Goal: Task Accomplishment & Management: Complete application form

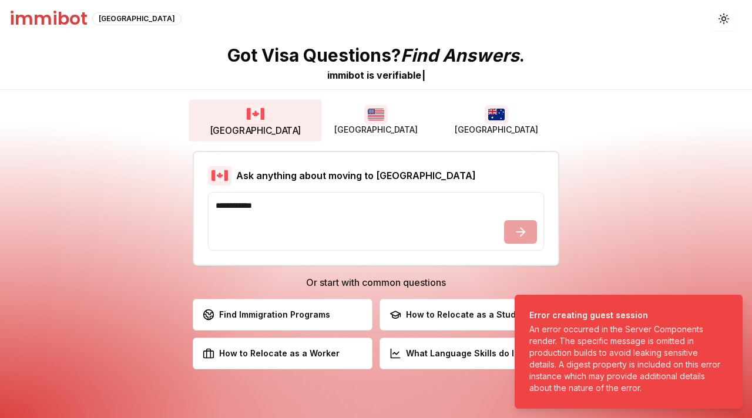
click at [287, 234] on textarea at bounding box center [376, 221] width 336 height 59
type textarea "*"
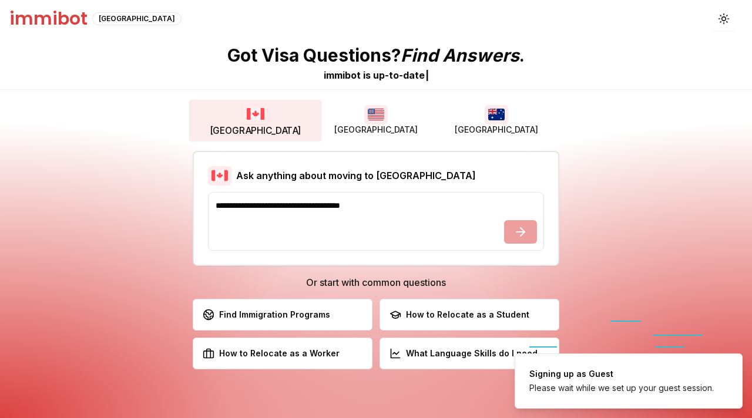
type textarea "**********"
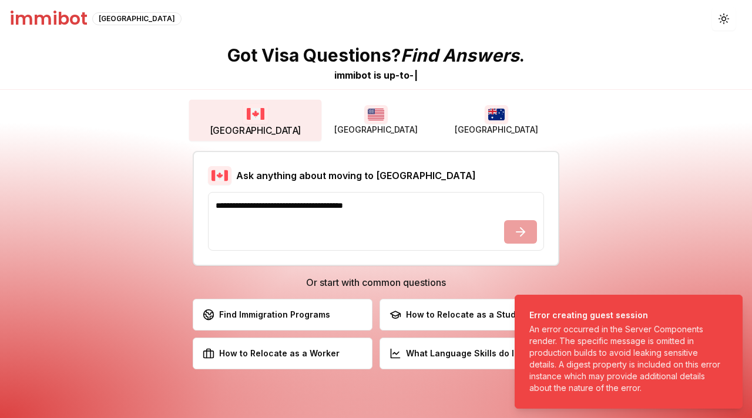
click at [40, 15] on h1 "immibot" at bounding box center [48, 18] width 78 height 21
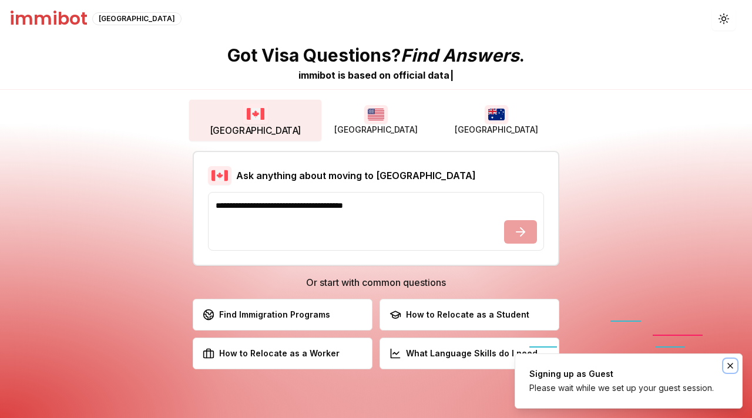
click at [731, 365] on icon "Notifications (F8)" at bounding box center [730, 365] width 5 height 5
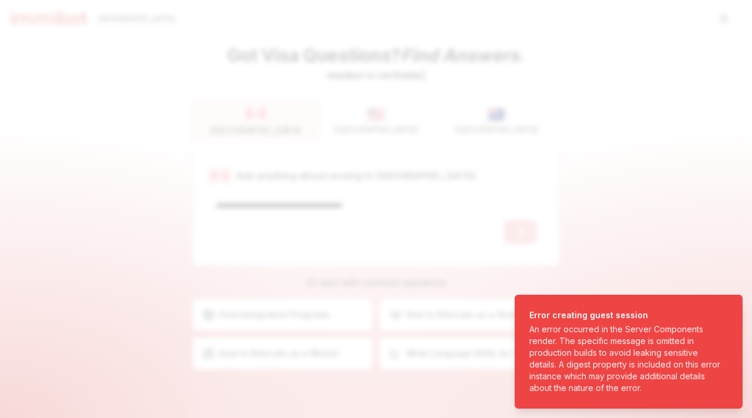
click at [544, 240] on div at bounding box center [376, 209] width 752 height 418
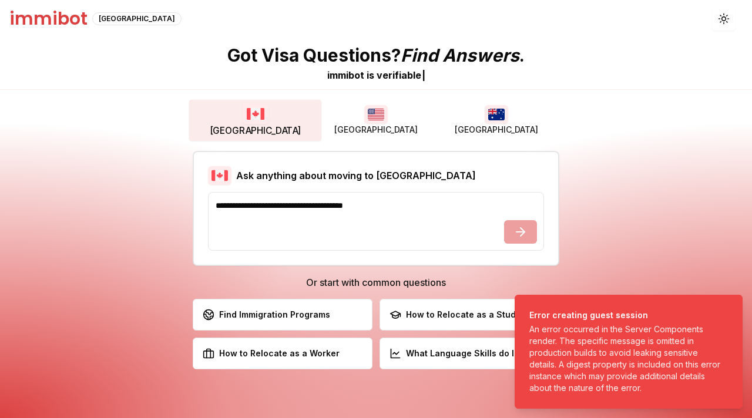
click at [544, 240] on div "**********" at bounding box center [376, 228] width 364 height 73
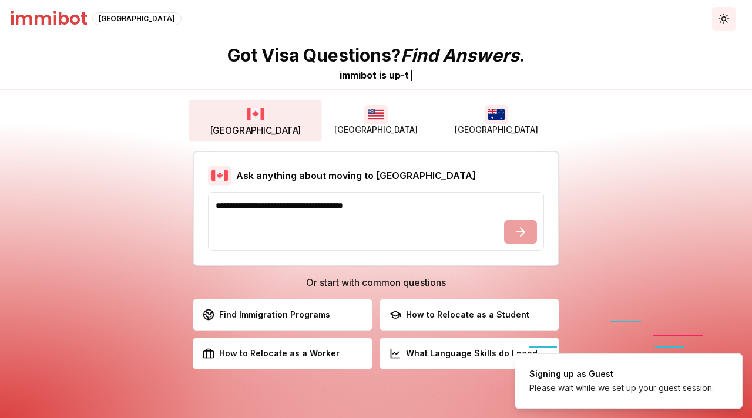
click at [722, 18] on icon "button" at bounding box center [723, 18] width 11 height 11
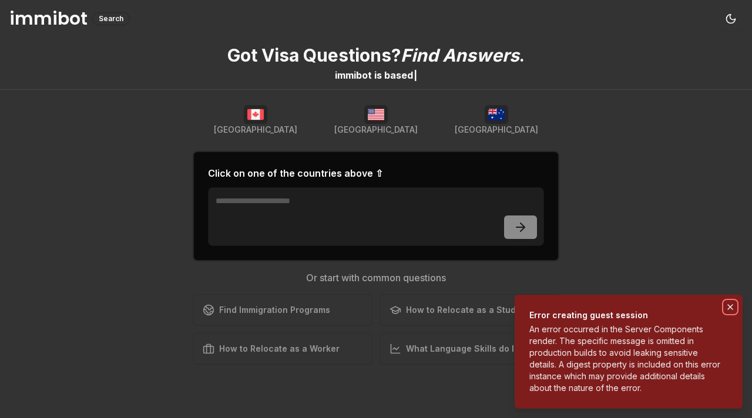
click at [728, 303] on icon "Notifications (F8)" at bounding box center [729, 306] width 9 height 9
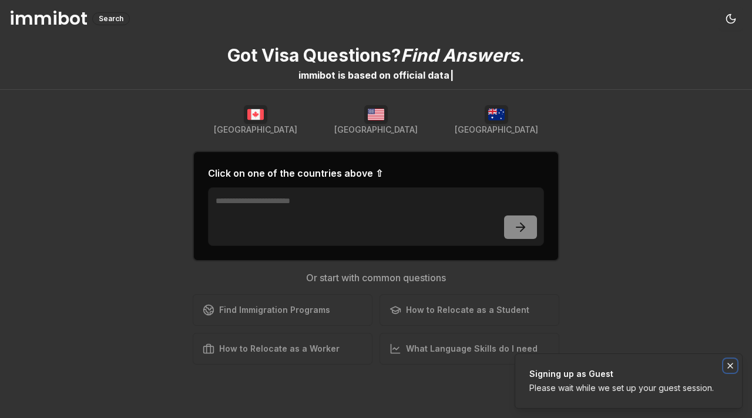
click at [729, 366] on icon "Notifications (F8)" at bounding box center [730, 365] width 5 height 5
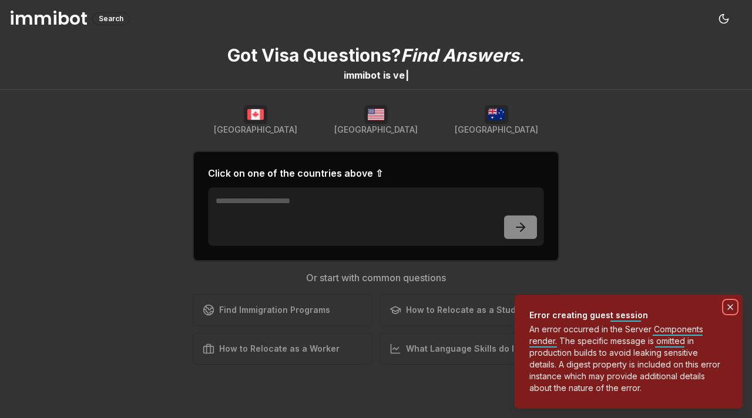
click at [732, 311] on icon "Notifications (F8)" at bounding box center [729, 306] width 9 height 9
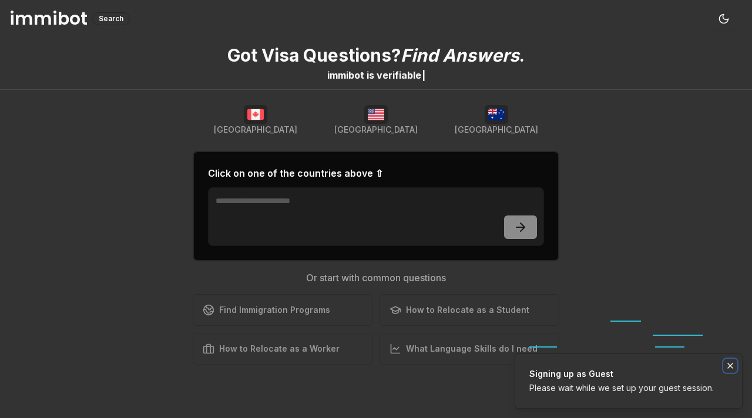
click at [732, 367] on icon "Notifications (F8)" at bounding box center [729, 365] width 9 height 9
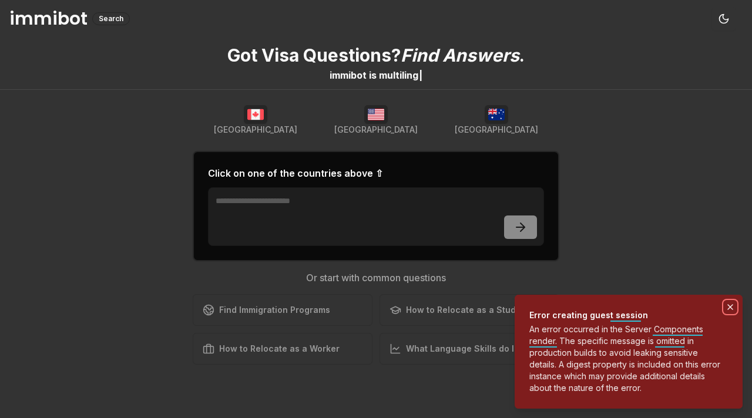
click at [731, 301] on button "Notifications (F8)" at bounding box center [730, 307] width 14 height 14
click at [737, 306] on li "Error creating guest session An error occurred in the Server Components render.…" at bounding box center [628, 352] width 228 height 114
click at [728, 306] on icon "Notifications (F8)" at bounding box center [730, 307] width 5 height 5
click at [618, 335] on div "An error occurred in the Server Components render. The specific message is omit…" at bounding box center [626, 359] width 194 height 70
click at [729, 318] on li "Error creating guest session An error occurred in the Server Components render.…" at bounding box center [628, 352] width 228 height 114
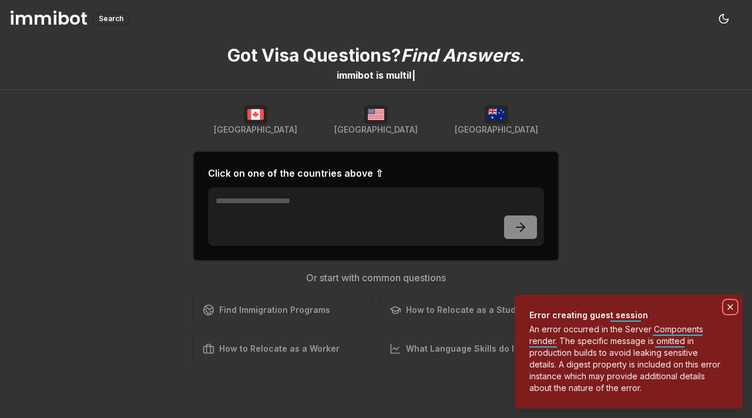
click at [731, 312] on button "Notifications (F8)" at bounding box center [730, 307] width 14 height 14
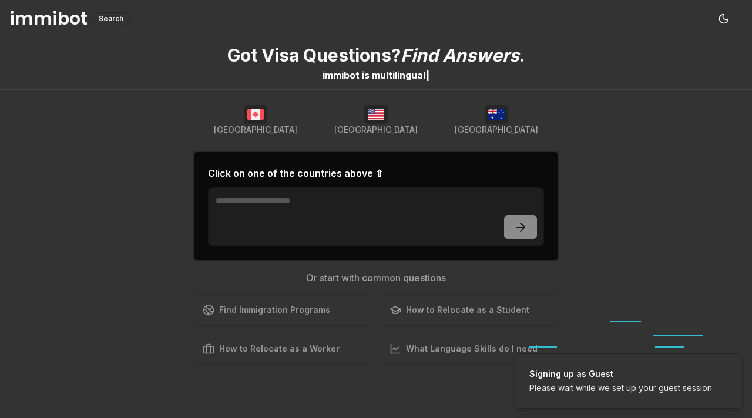
click at [36, 16] on h1 "immibot" at bounding box center [48, 18] width 78 height 21
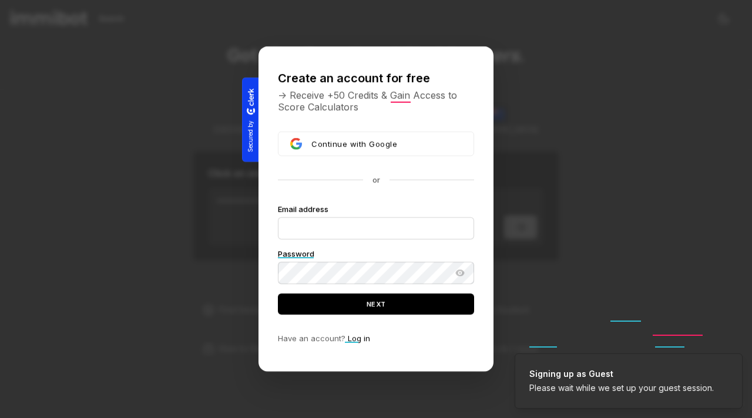
click at [595, 134] on div at bounding box center [376, 209] width 752 height 418
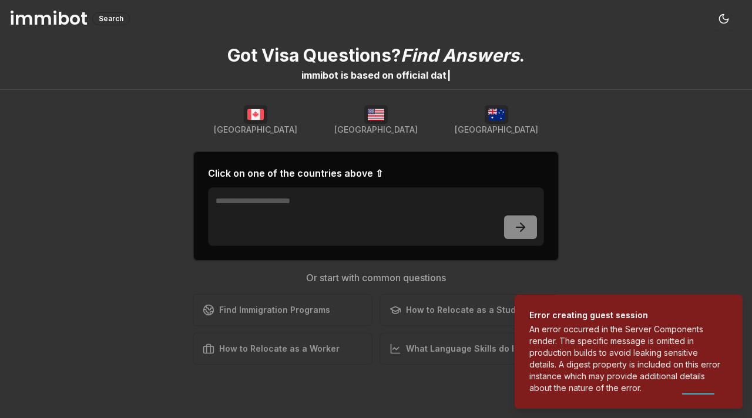
click at [48, 24] on h1 "immibot" at bounding box center [48, 18] width 78 height 21
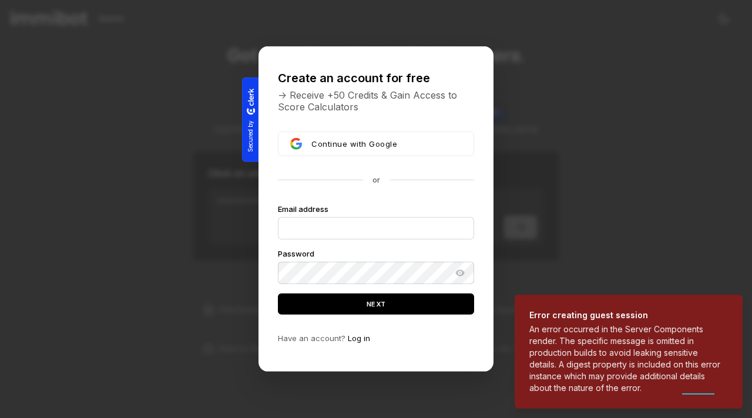
click at [255, 309] on div "Create an account for free -> Receive +50 Credits & Gain Access to Score Calcul…" at bounding box center [376, 208] width 268 height 325
click at [179, 200] on div at bounding box center [376, 209] width 752 height 418
